Goal: Task Accomplishment & Management: Complete application form

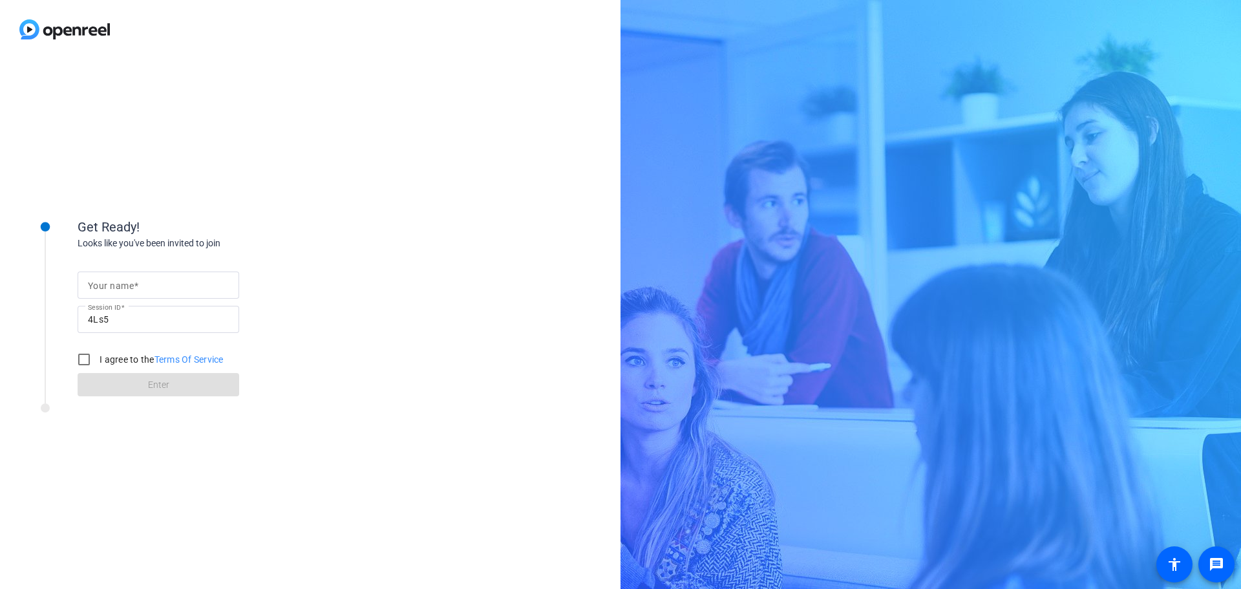
click at [136, 281] on span at bounding box center [136, 286] width 5 height 10
click at [136, 280] on input "Your name" at bounding box center [158, 285] width 141 height 16
type input "[PERSON_NAME]"
click at [137, 446] on div "Get Ready! Looks like you've been invited to join Your name [PERSON_NAME] Sessi…" at bounding box center [174, 324] width 323 height 259
click at [80, 354] on input "I agree to the Terms Of Service" at bounding box center [84, 360] width 26 height 26
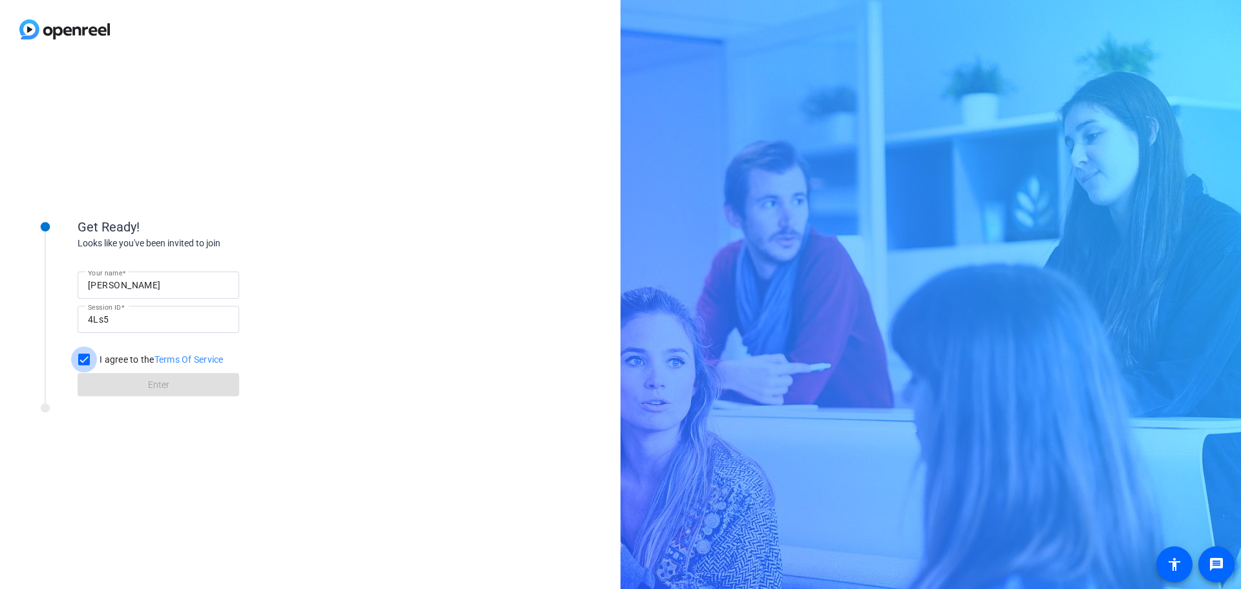
checkbox input "true"
click at [125, 384] on span at bounding box center [159, 384] width 162 height 31
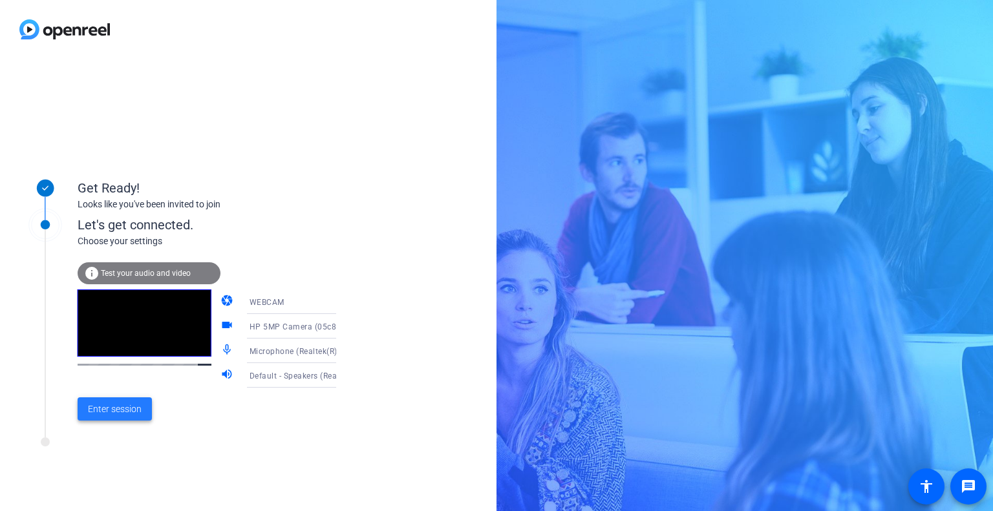
click at [120, 406] on span "Enter session" at bounding box center [115, 410] width 54 height 14
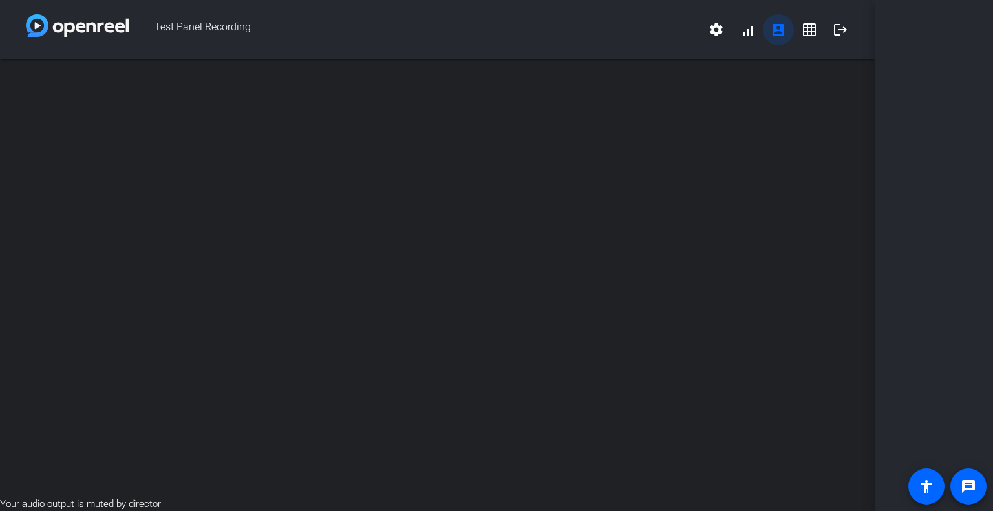
click at [780, 30] on mat-icon "account_box" at bounding box center [779, 30] width 16 height 16
